Goal: Check status

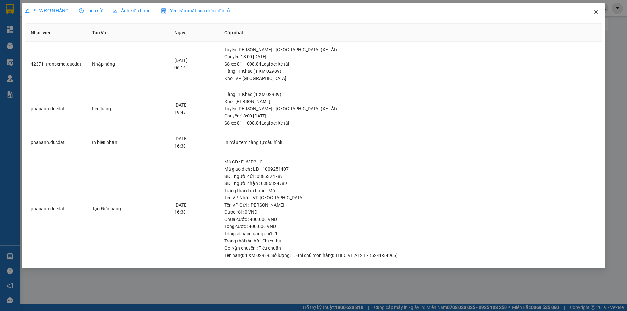
click at [595, 13] on icon "close" at bounding box center [596, 11] width 5 height 5
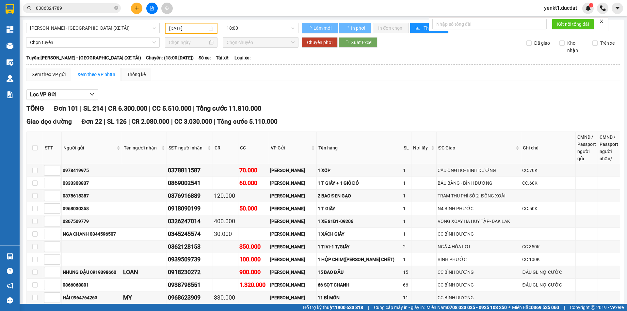
click at [0, 1] on section "Kết quả tìm kiếm ( 3 ) Bộ lọc Ngày tạo đơn gần nhất Mã ĐH Trạng thái Món hàng T…" at bounding box center [313, 155] width 627 height 311
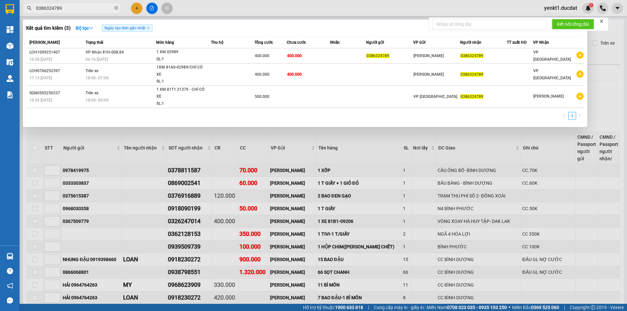
paste input "978625085"
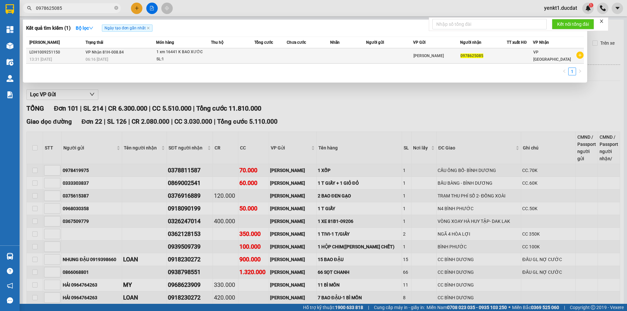
type input "0978625085"
click at [185, 57] on div "SL: 1" at bounding box center [180, 59] width 49 height 7
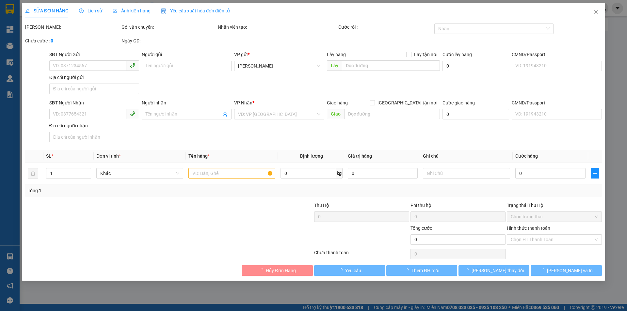
type input "0978625085"
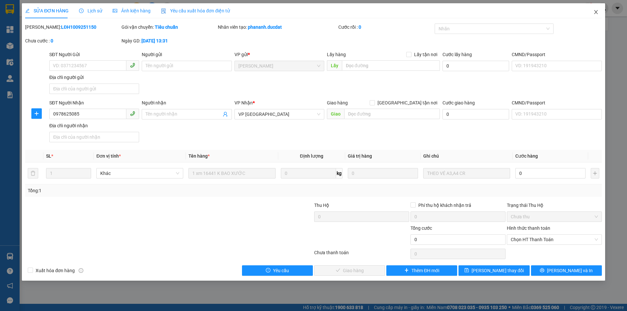
click at [597, 11] on icon "close" at bounding box center [596, 11] width 5 height 5
